Goal: Task Accomplishment & Management: Use online tool/utility

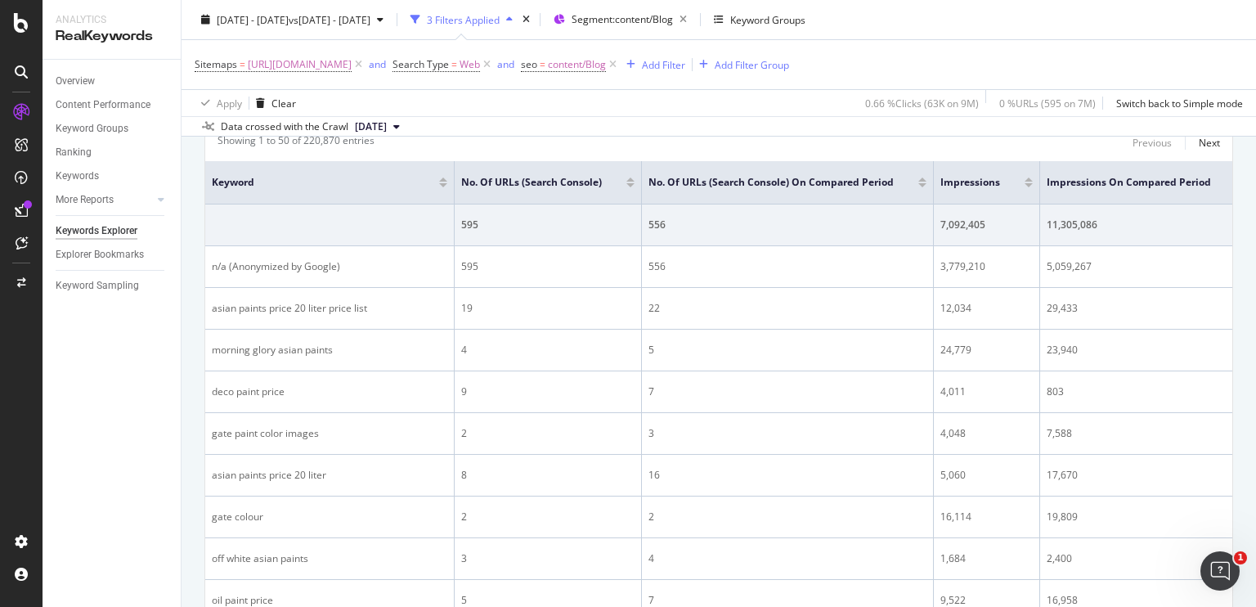
scroll to position [553, 0]
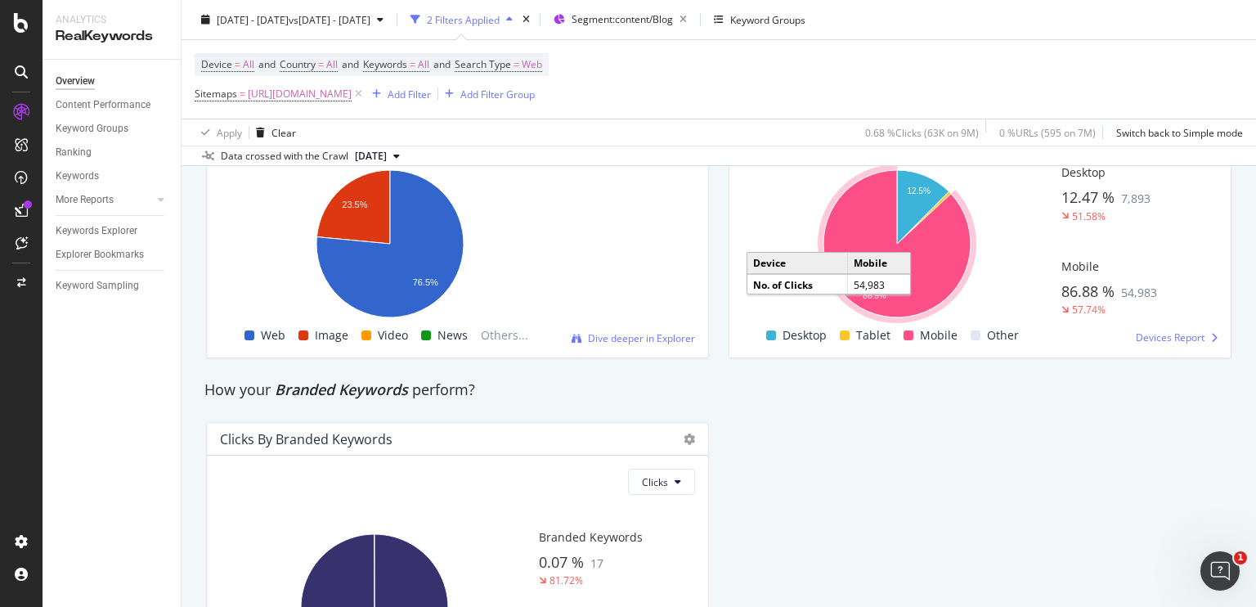
scroll to position [3071, 0]
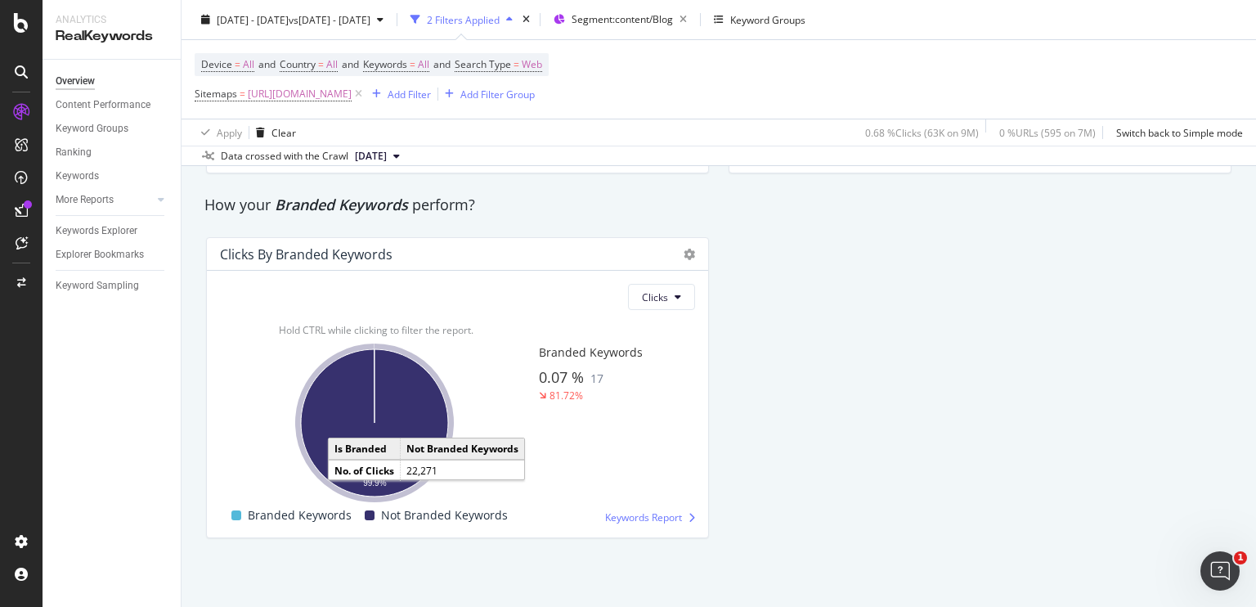
click at [375, 391] on icon "A chart." at bounding box center [374, 422] width 147 height 147
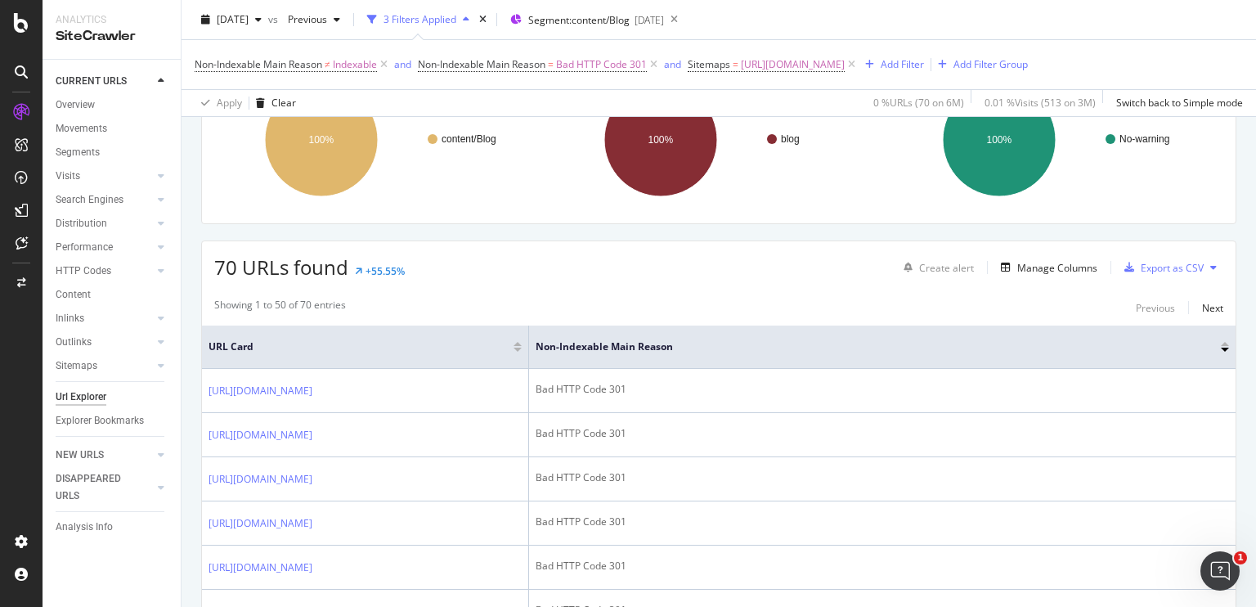
scroll to position [170, 0]
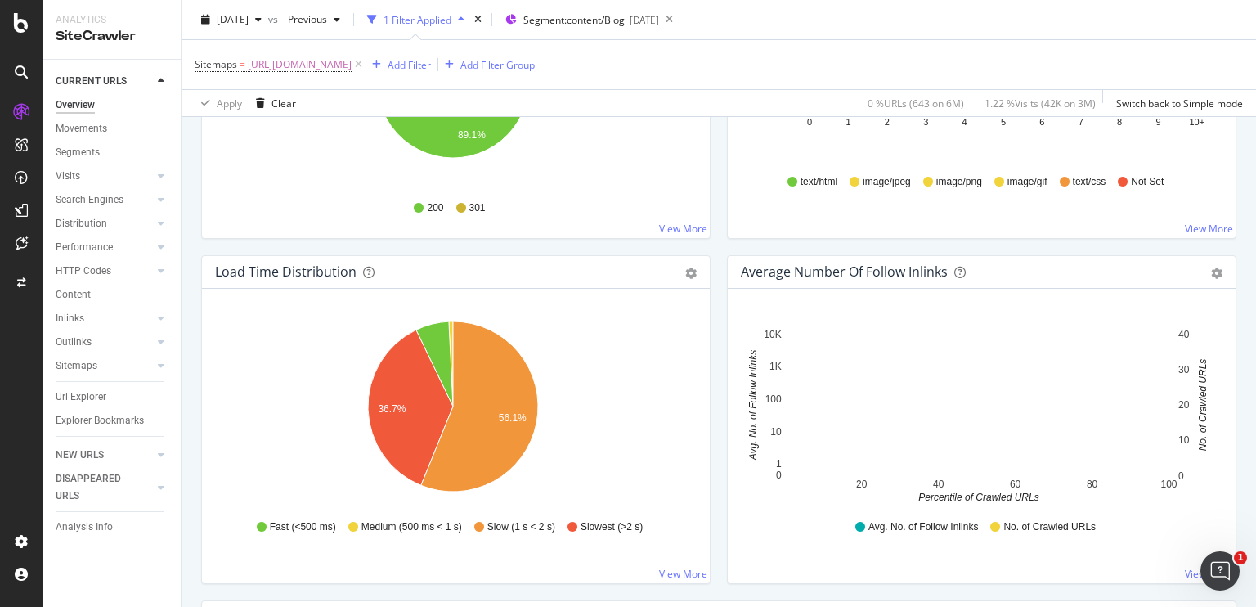
scroll to position [1098, 0]
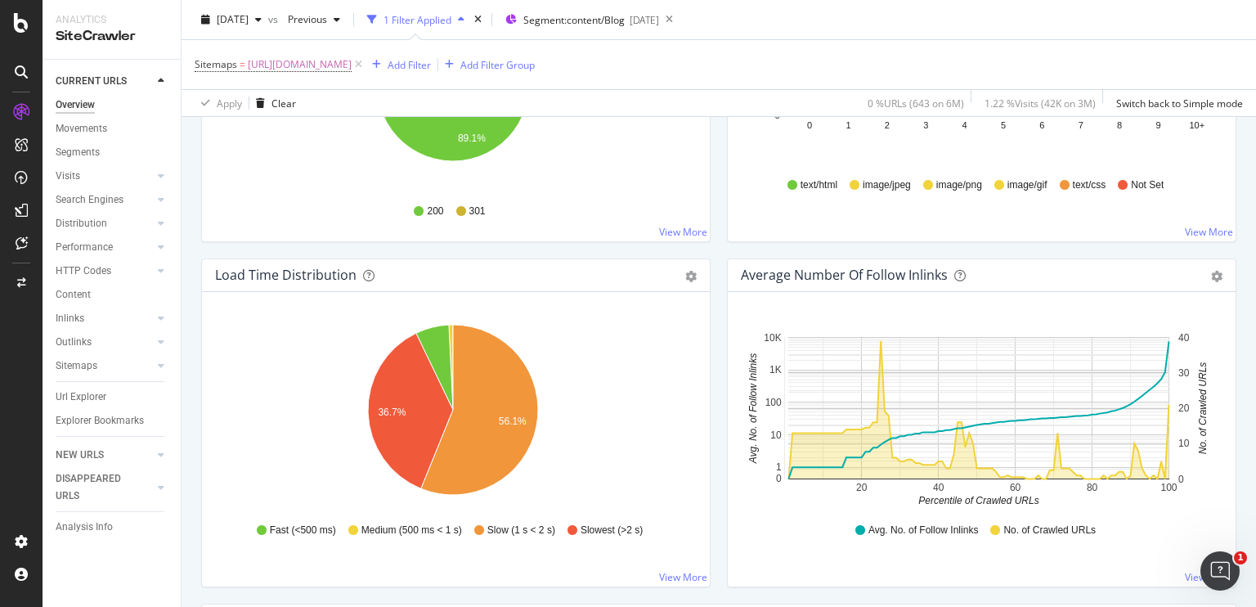
click at [741, 271] on div "Average Number of Follow Inlinks" at bounding box center [844, 275] width 207 height 16
drag, startPoint x: 738, startPoint y: 271, endPoint x: 913, endPoint y: 269, distance: 175.8
click at [913, 269] on div "Average Number of Follow Inlinks" at bounding box center [844, 275] width 207 height 16
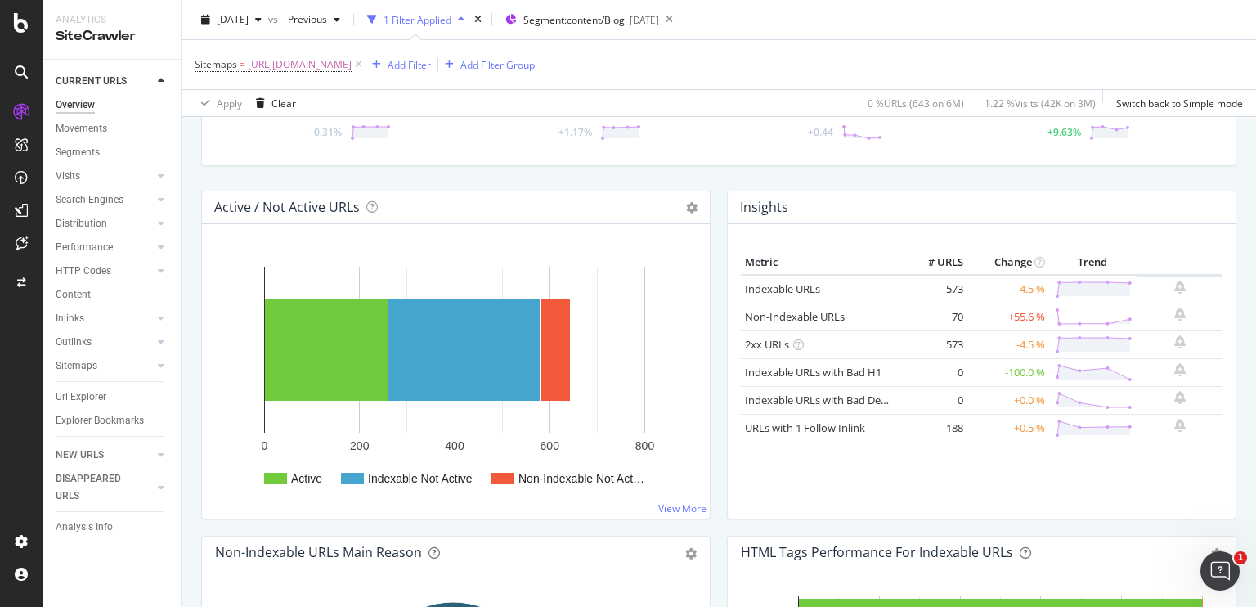
scroll to position [128, 0]
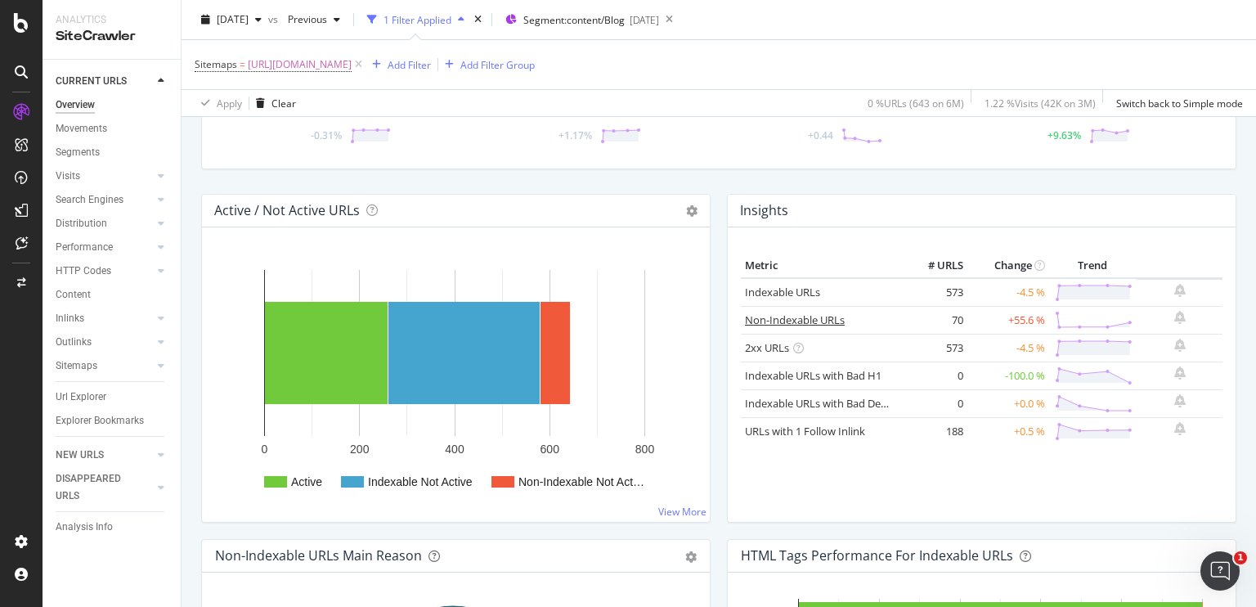
click at [790, 323] on link "Non-Indexable URLs" at bounding box center [795, 319] width 100 height 15
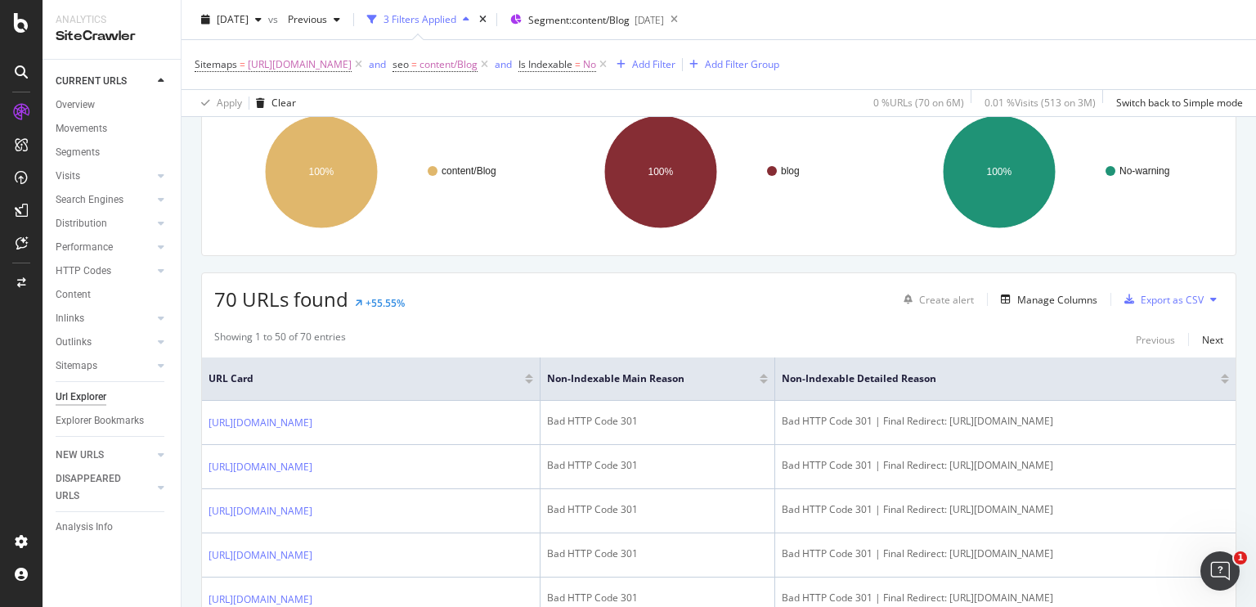
scroll to position [137, 0]
click at [1020, 300] on div "Manage Columns" at bounding box center [1057, 299] width 80 height 14
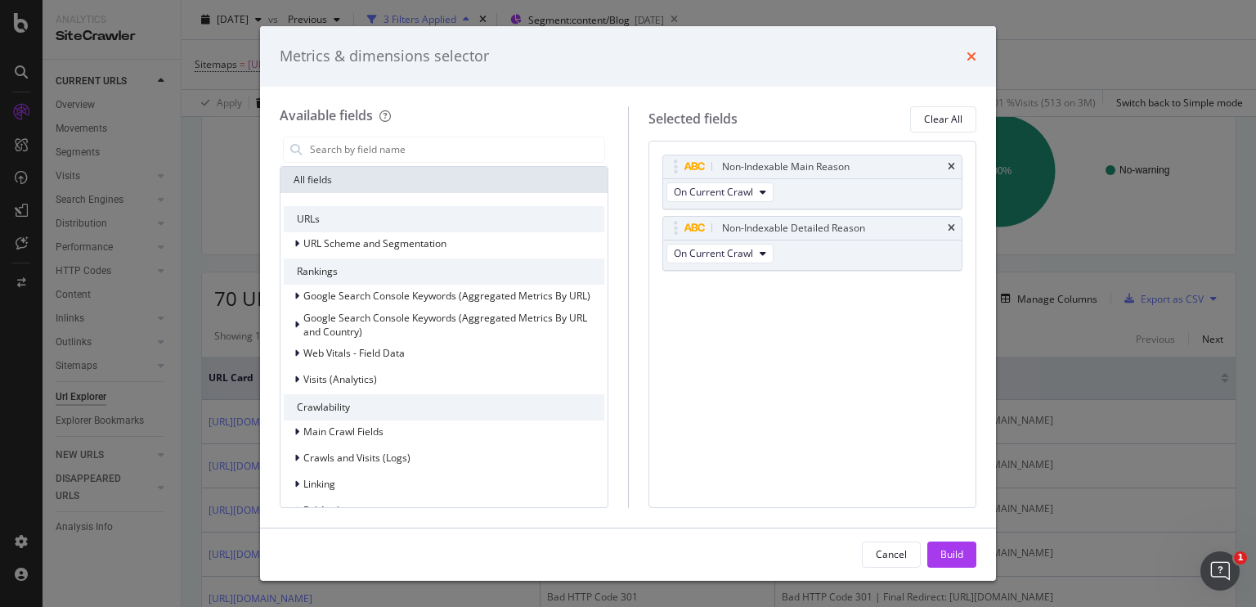
click at [968, 51] on icon "times" at bounding box center [971, 56] width 10 height 13
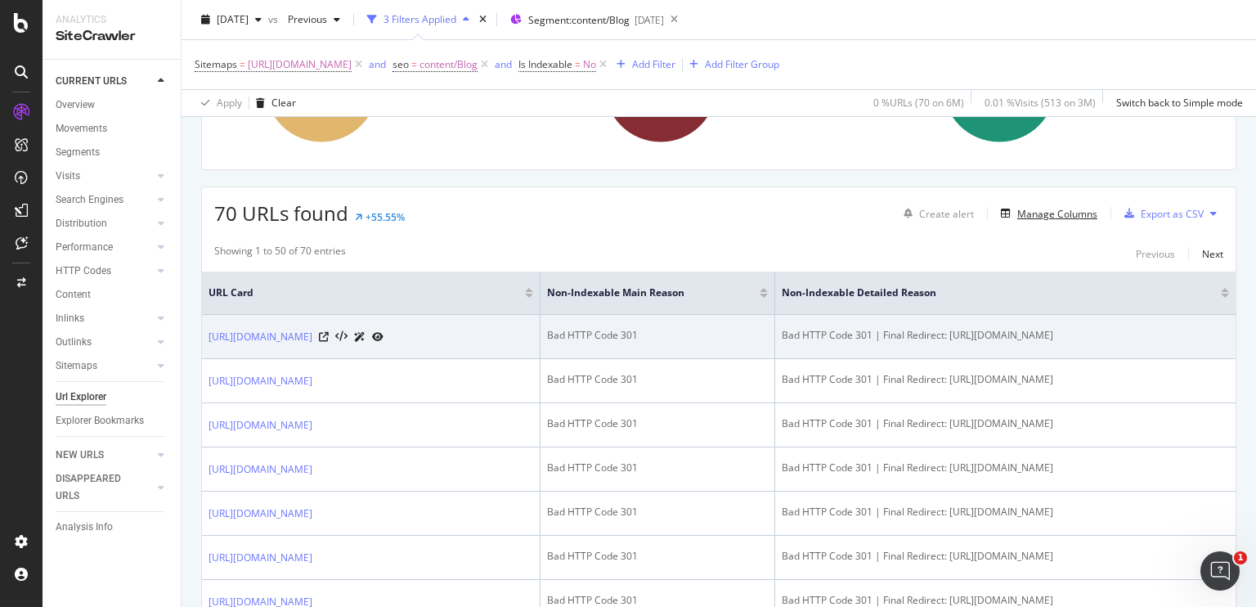
scroll to position [222, 0]
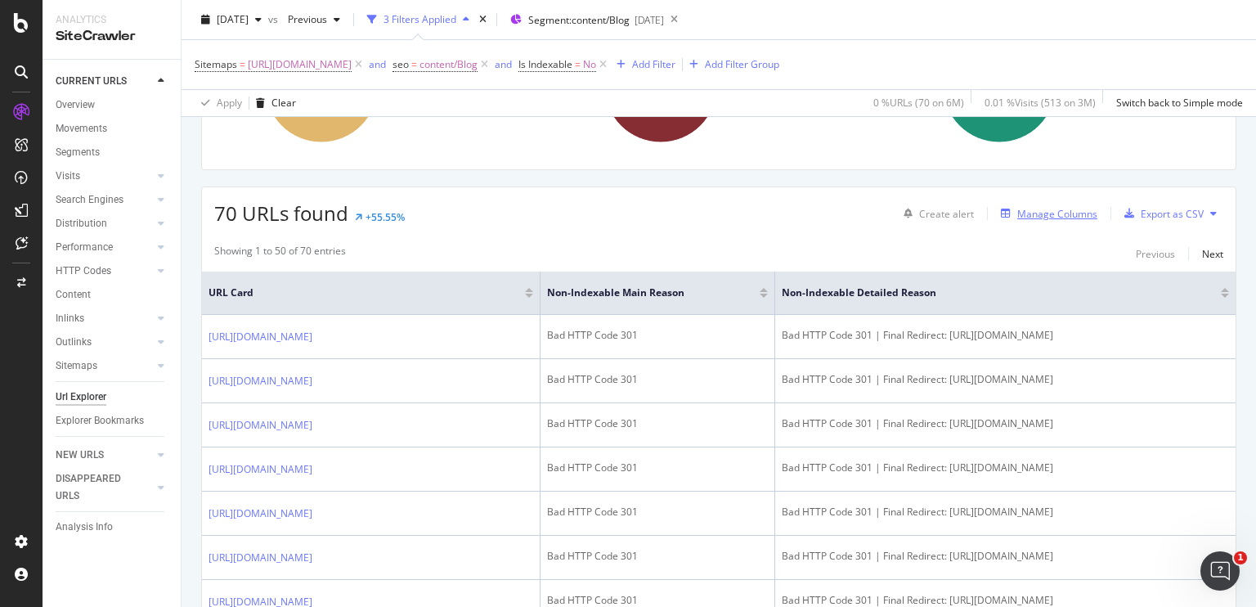
click at [1019, 218] on div "Manage Columns" at bounding box center [1045, 213] width 103 height 18
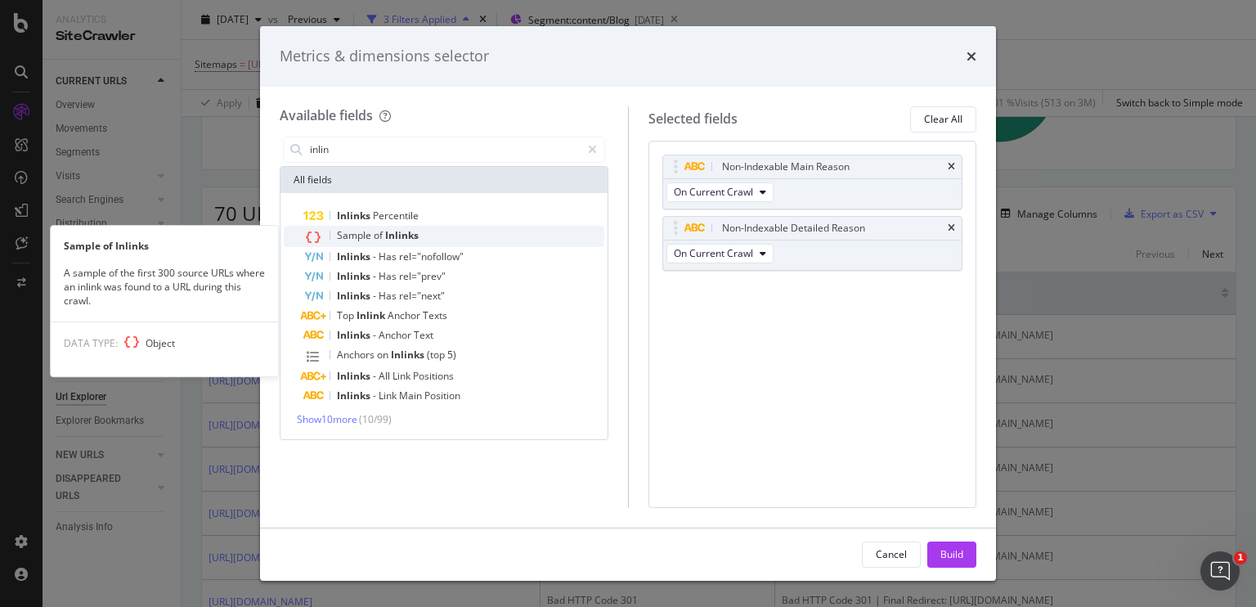
type input "inlin"
click at [360, 233] on span "Sample" at bounding box center [355, 235] width 37 height 14
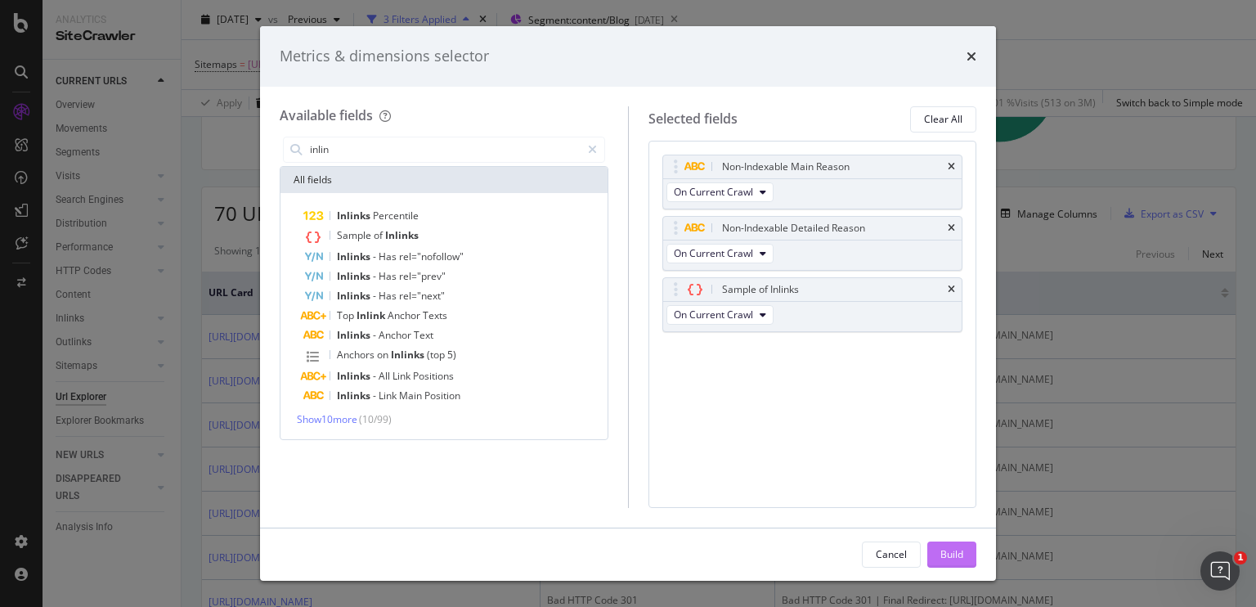
click at [951, 556] on div "Build" at bounding box center [951, 554] width 23 height 14
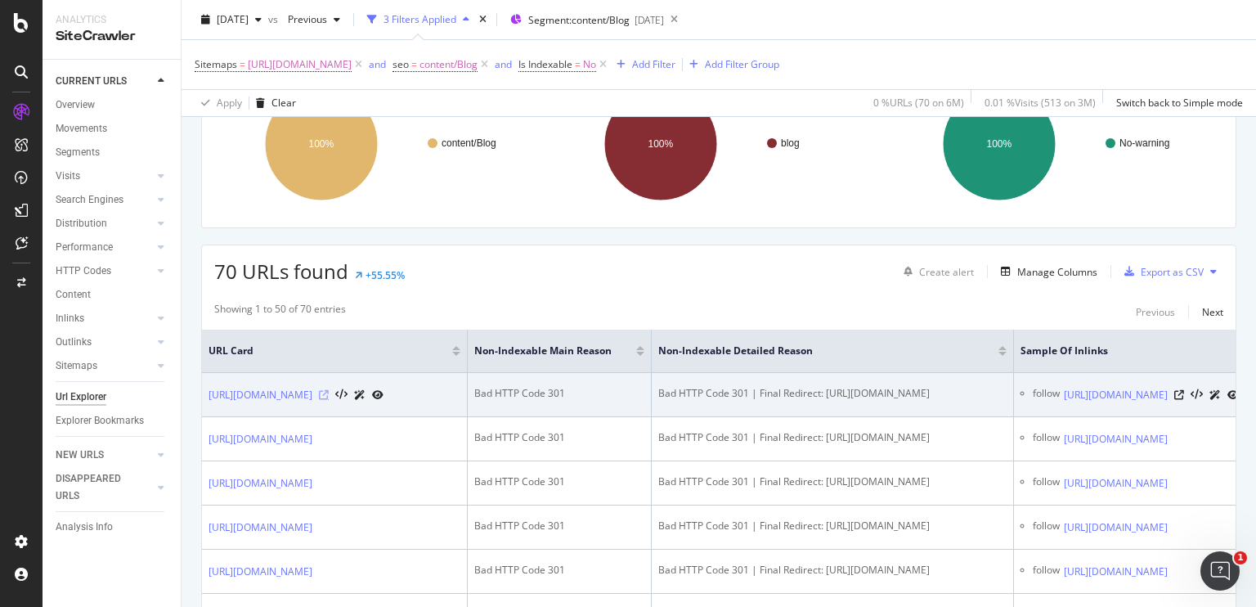
drag, startPoint x: 436, startPoint y: 397, endPoint x: 485, endPoint y: 390, distance: 49.6
click at [329, 390] on icon at bounding box center [324, 395] width 10 height 10
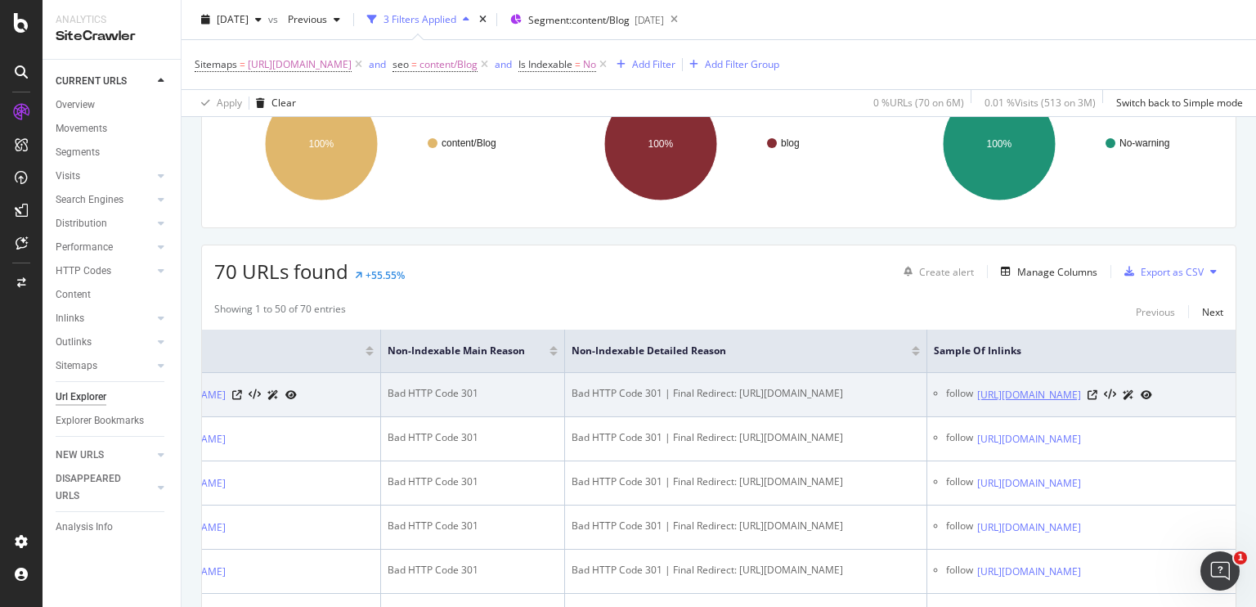
scroll to position [0, 303]
click at [977, 399] on link "[URL][DOMAIN_NAME]" at bounding box center [1029, 395] width 104 height 16
click at [1097, 400] on icon at bounding box center [1092, 395] width 10 height 10
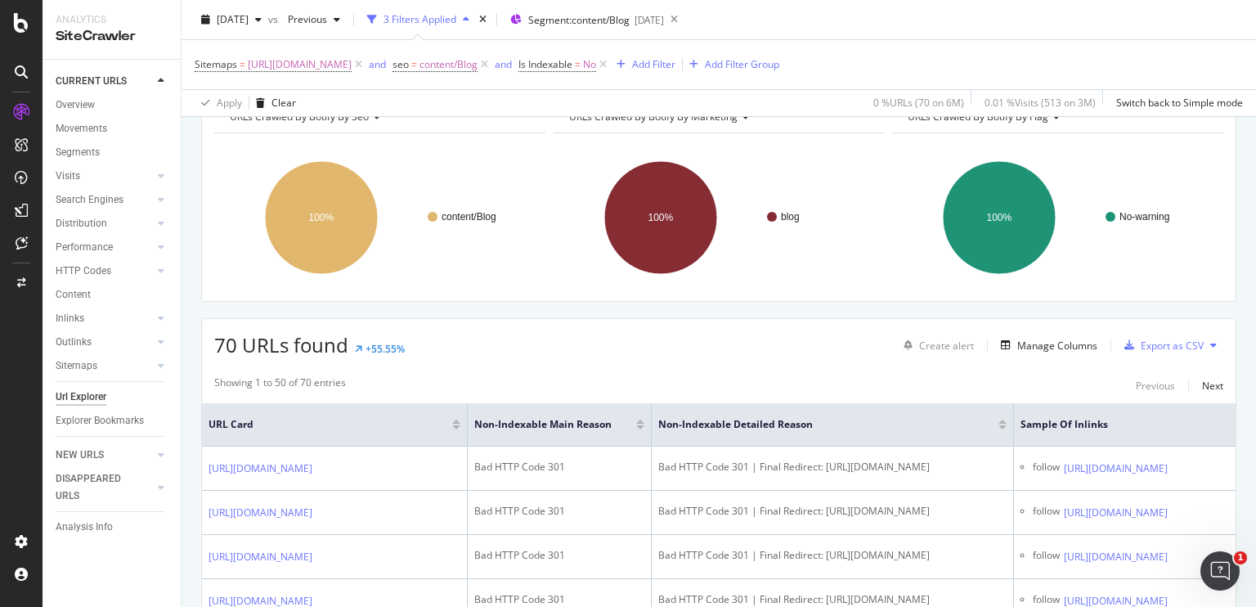
scroll to position [0, 0]
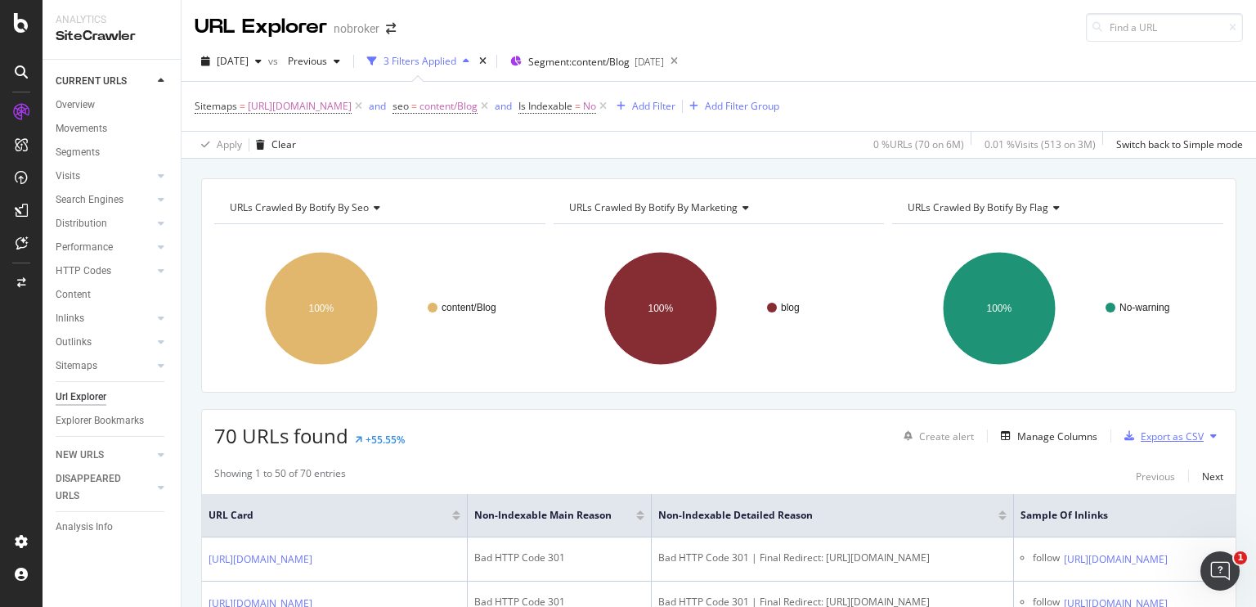
click at [1168, 439] on div "Export as CSV" at bounding box center [1172, 436] width 63 height 14
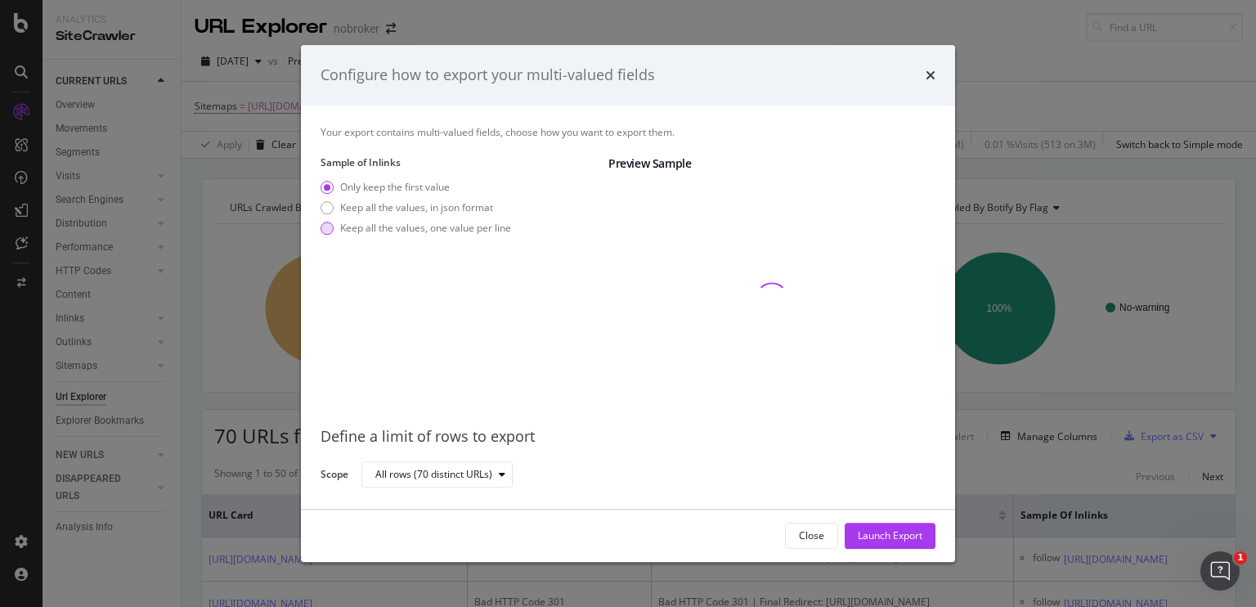
click at [332, 230] on div "modal" at bounding box center [327, 228] width 13 height 13
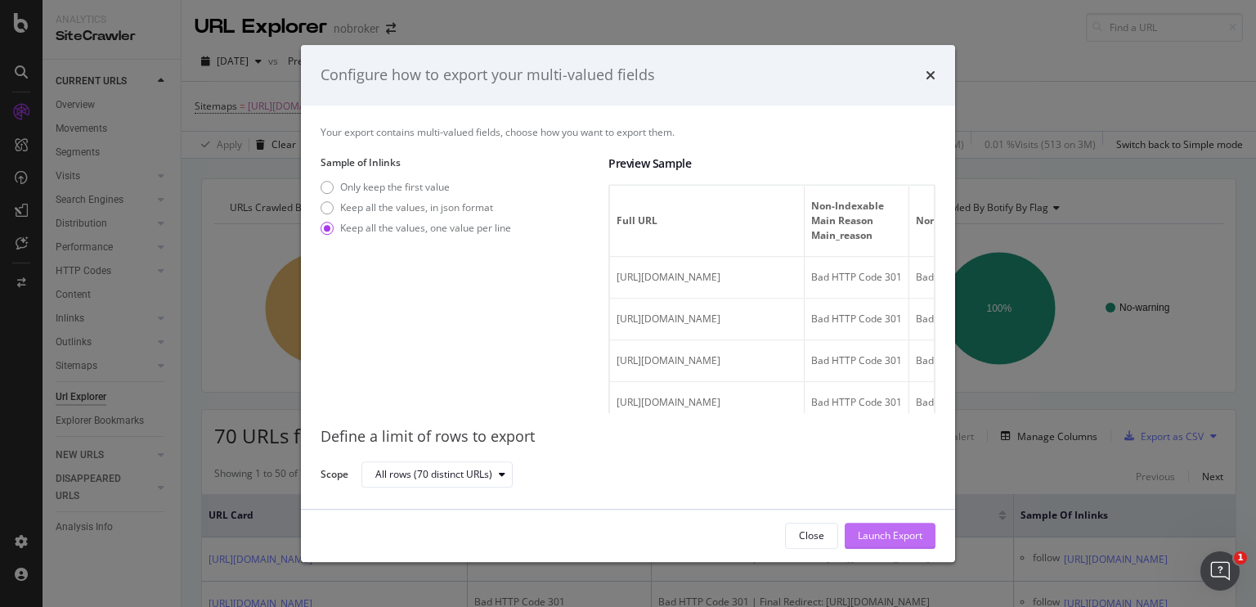
click at [866, 542] on div "Launch Export" at bounding box center [890, 535] width 65 height 14
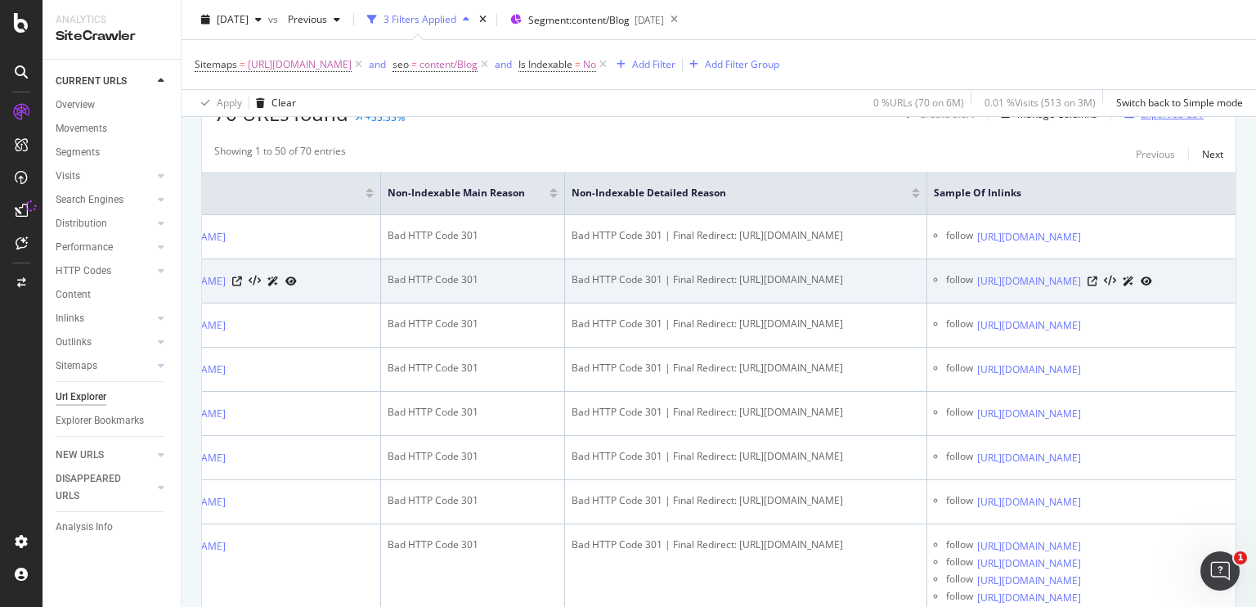
scroll to position [0, 388]
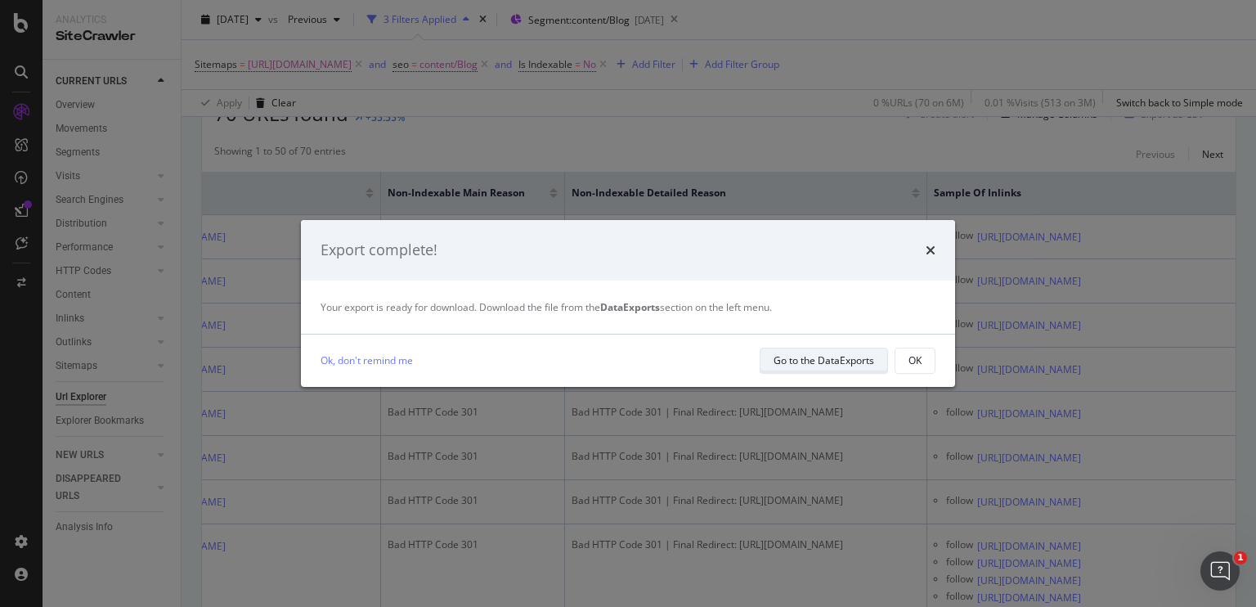
click at [827, 364] on div "Go to the DataExports" at bounding box center [823, 360] width 101 height 14
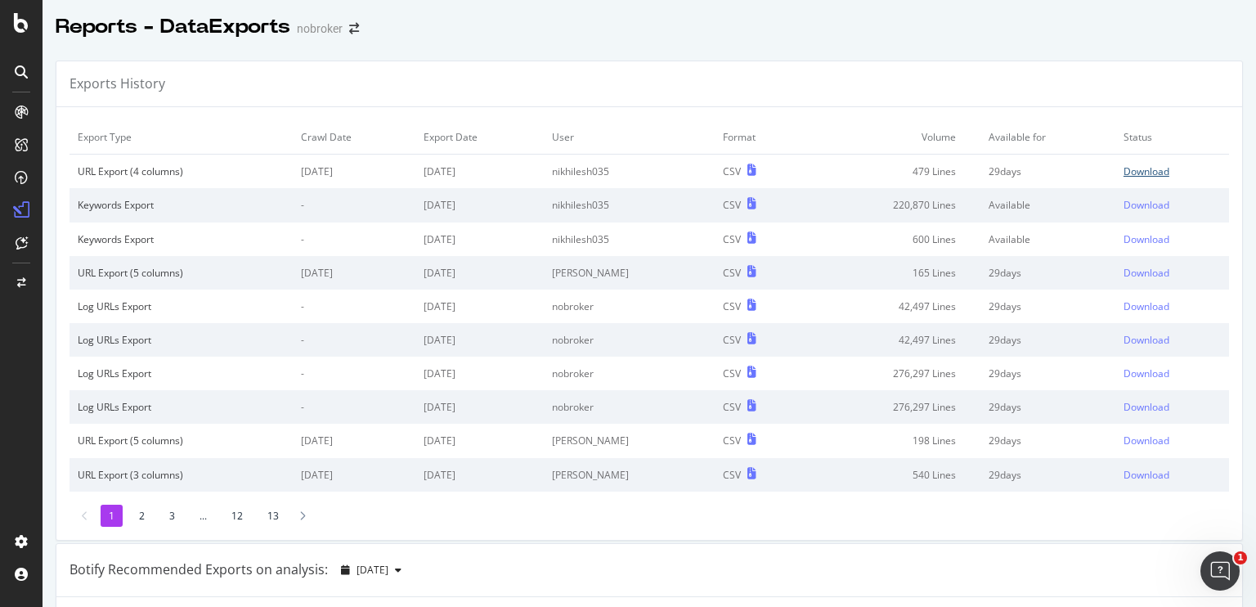
click at [1127, 173] on div "Download" at bounding box center [1146, 171] width 46 height 14
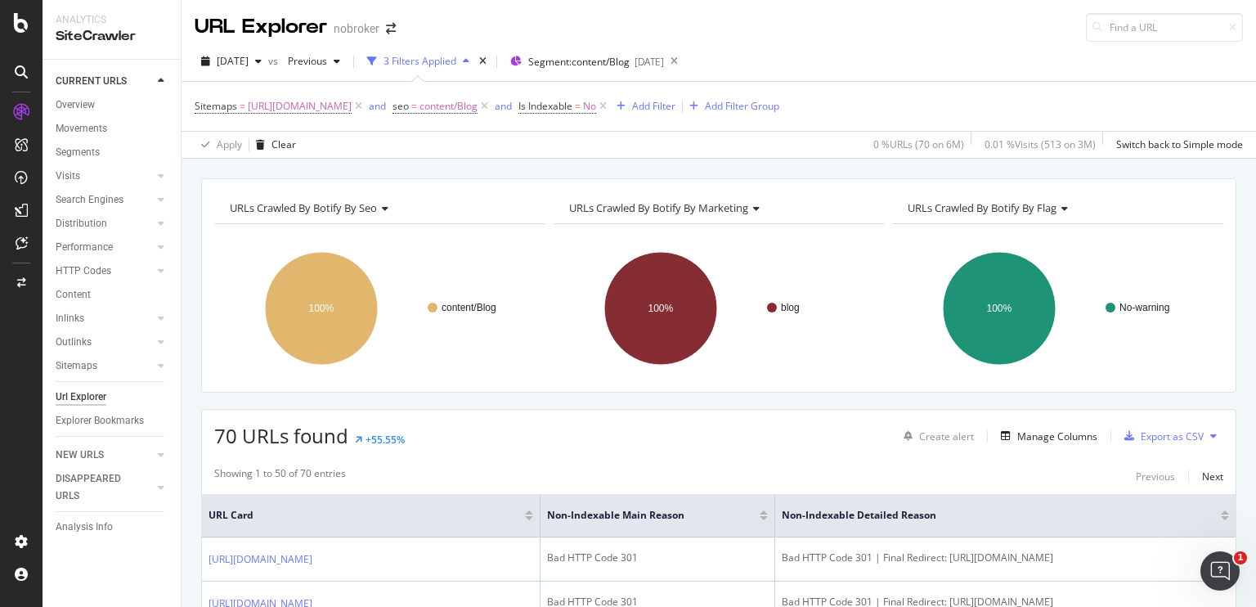
click at [190, 173] on div "URLs Crawled By Botify By seo Chart (by Value) Table Expand Export as CSV Expor…" at bounding box center [719, 178] width 1074 height 39
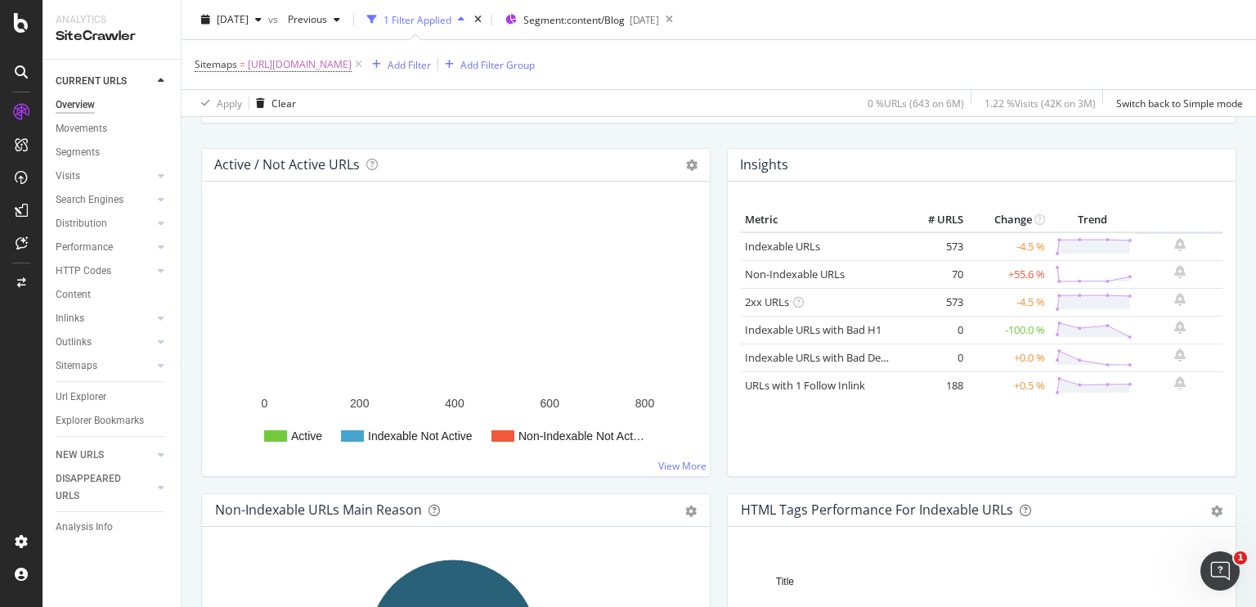
scroll to position [175, 0]
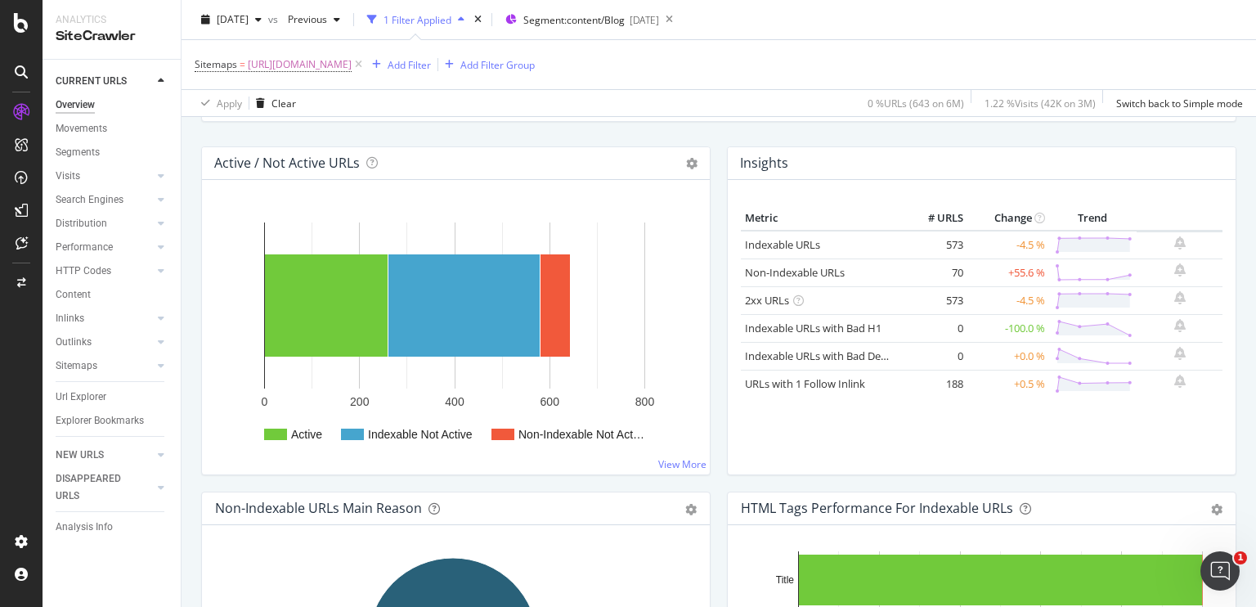
drag, startPoint x: 946, startPoint y: 324, endPoint x: 956, endPoint y: 323, distance: 9.8
click at [956, 323] on tr "Indexable URLs with Bad H1 0 -100.0 %" at bounding box center [982, 328] width 482 height 28
click at [952, 356] on td "0" at bounding box center [934, 356] width 65 height 28
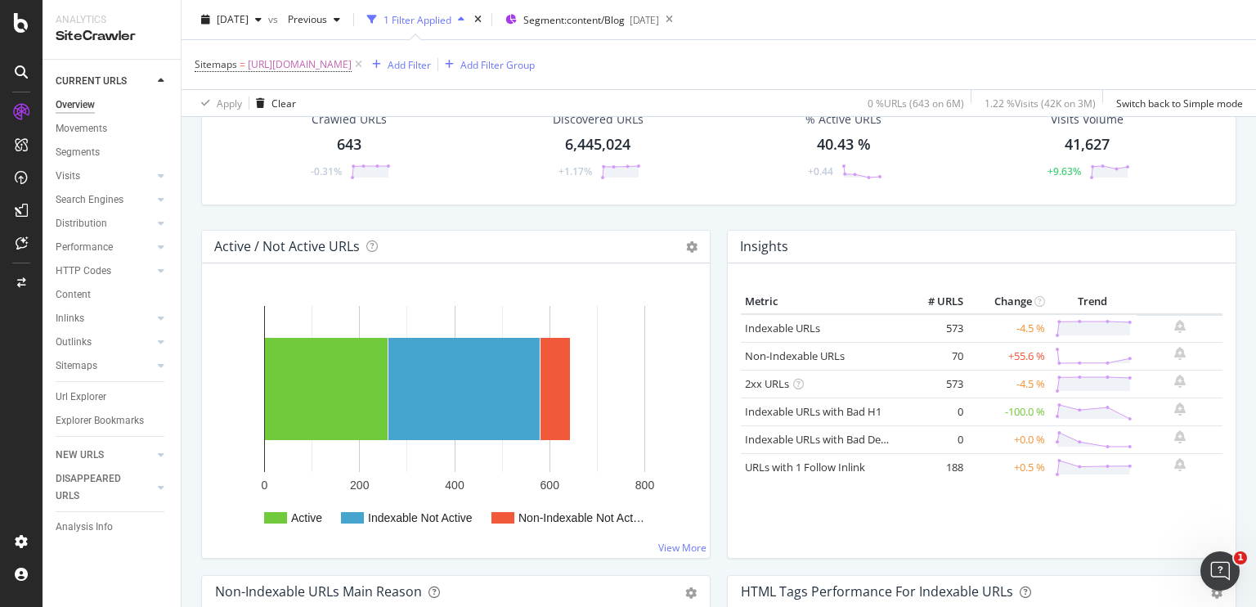
scroll to position [0, 0]
